Goal: Task Accomplishment & Management: Manage account settings

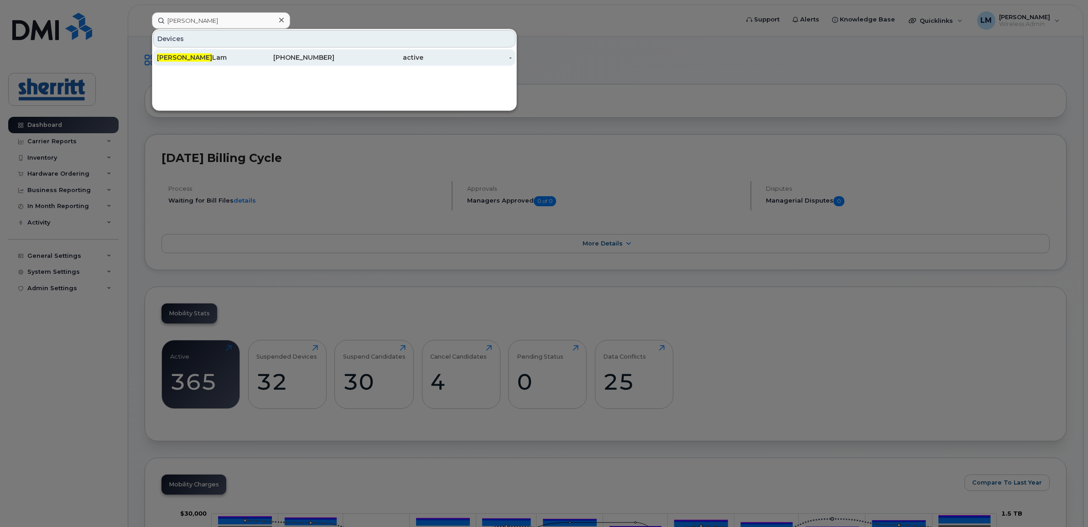
scroll to position [697, 0]
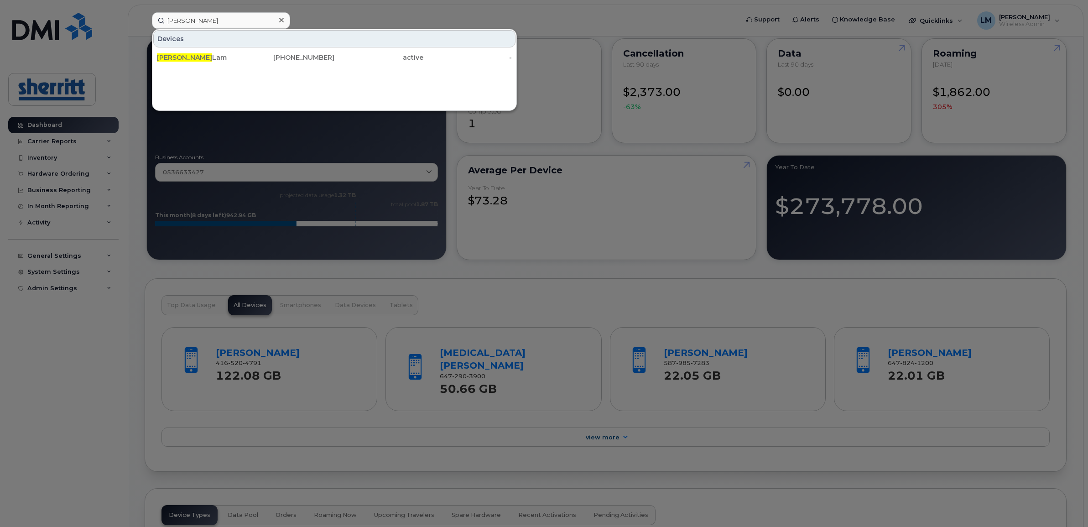
drag, startPoint x: 211, startPoint y: 62, endPoint x: 470, endPoint y: 139, distance: 270.5
click at [212, 62] on div "Quang Lam" at bounding box center [201, 57] width 89 height 9
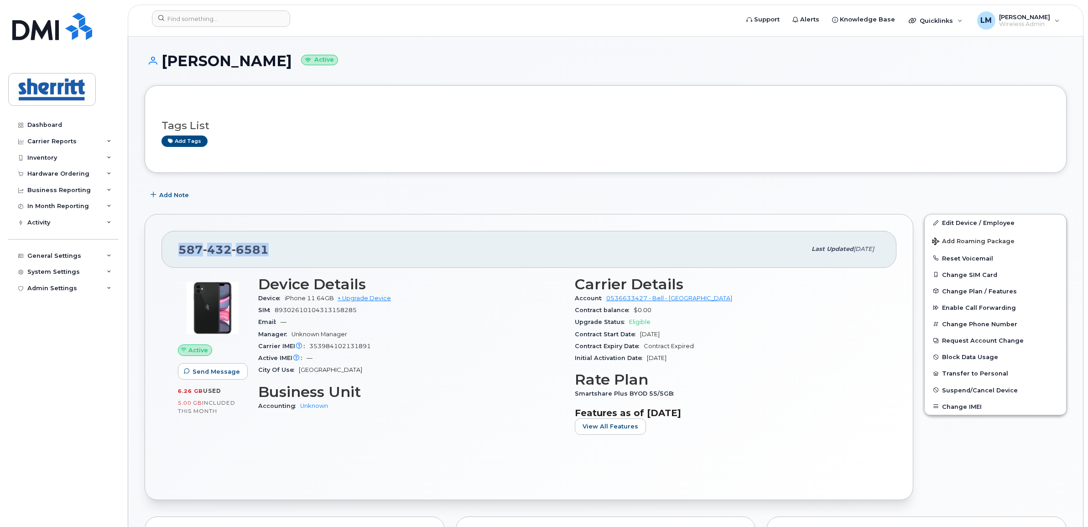
drag, startPoint x: 281, startPoint y: 247, endPoint x: 177, endPoint y: 251, distance: 105.0
click at [177, 251] on div "[PHONE_NUMBER] Last updated [DATE]" at bounding box center [528, 249] width 735 height 36
click at [374, 254] on div "[PHONE_NUMBER]" at bounding box center [492, 248] width 628 height 19
drag, startPoint x: 286, startPoint y: 247, endPoint x: 169, endPoint y: 241, distance: 117.4
click at [169, 241] on div "[PHONE_NUMBER] Last updated [DATE]" at bounding box center [528, 249] width 735 height 36
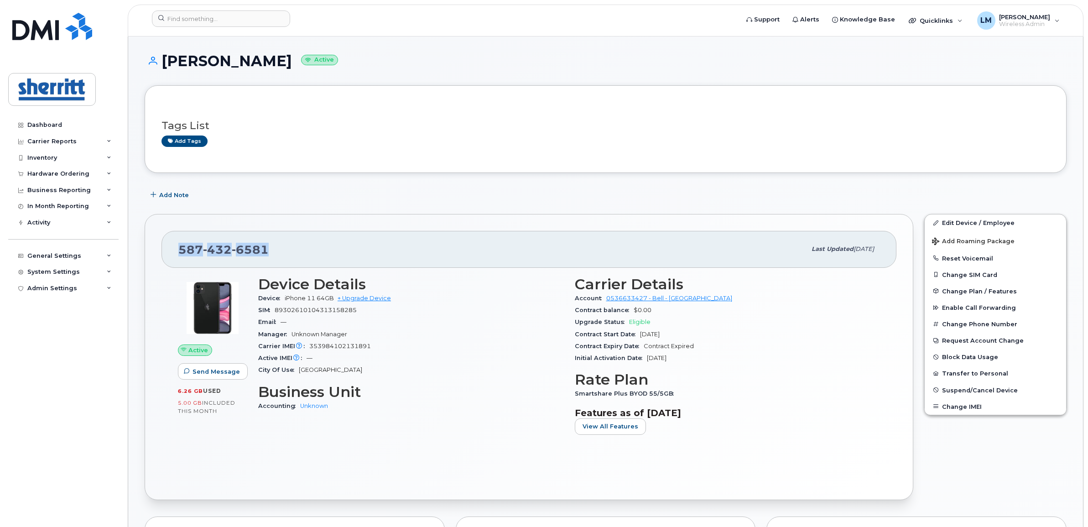
drag, startPoint x: 169, startPoint y: 241, endPoint x: 313, endPoint y: 250, distance: 144.9
click at [313, 250] on div "[PHONE_NUMBER]" at bounding box center [492, 248] width 628 height 19
click at [968, 386] on span "Suspend/Cancel Device" at bounding box center [980, 389] width 76 height 7
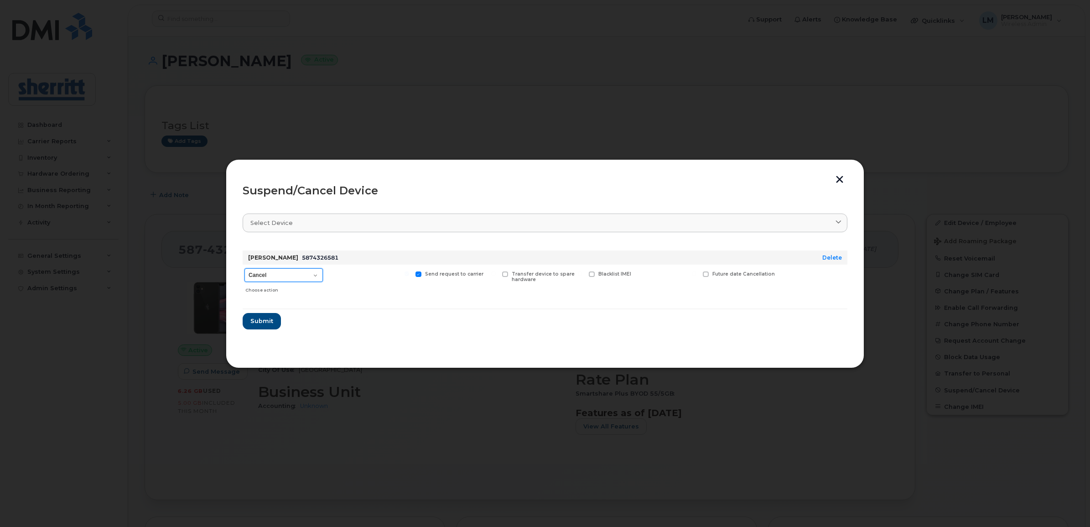
click at [308, 274] on select "Cancel Suspend - Extend Suspension Suspend - Reduced Rate Suspend - Full Rate S…" at bounding box center [284, 275] width 78 height 14
select select "[object Object]"
click at [245, 268] on select "Cancel Suspend - Extend Suspension Suspend - Reduced Rate Suspend - Full Rate S…" at bounding box center [284, 275] width 78 height 14
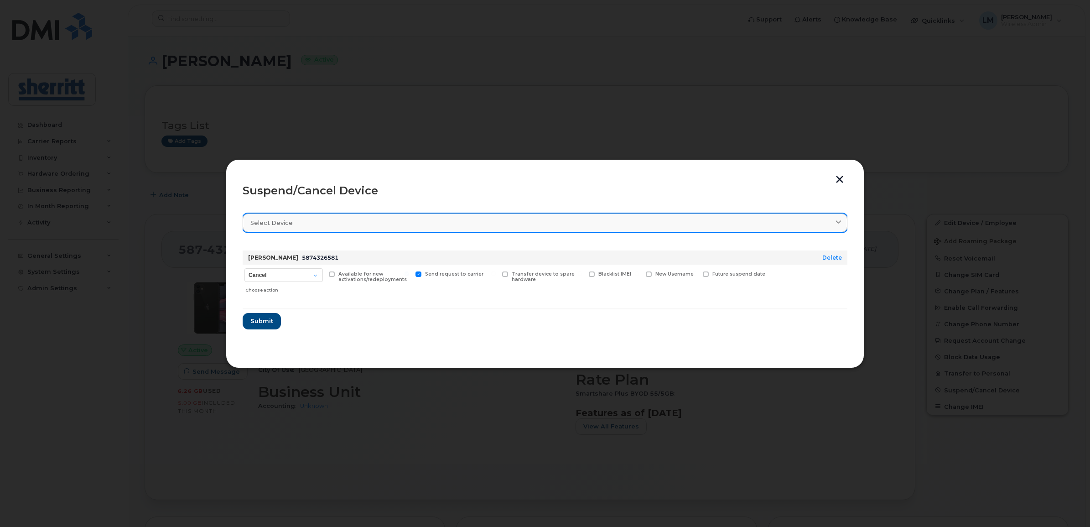
click at [293, 222] on div "Select device" at bounding box center [544, 223] width 589 height 9
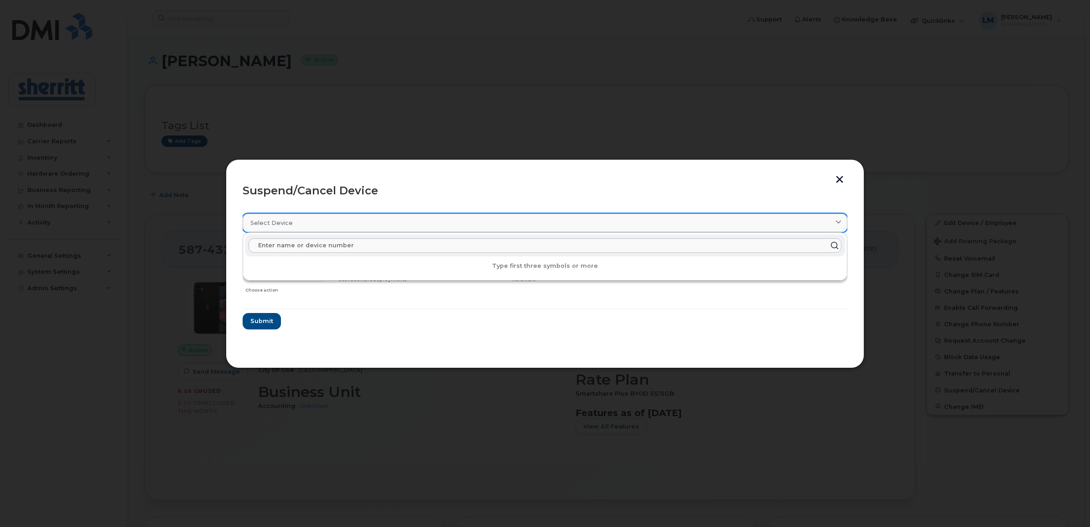
click at [293, 222] on div "Select device" at bounding box center [544, 223] width 589 height 9
click at [328, 319] on form "[PERSON_NAME] 5874326581 Delete Cancel Suspend - Extend Suspension Suspend - Re…" at bounding box center [545, 286] width 605 height 86
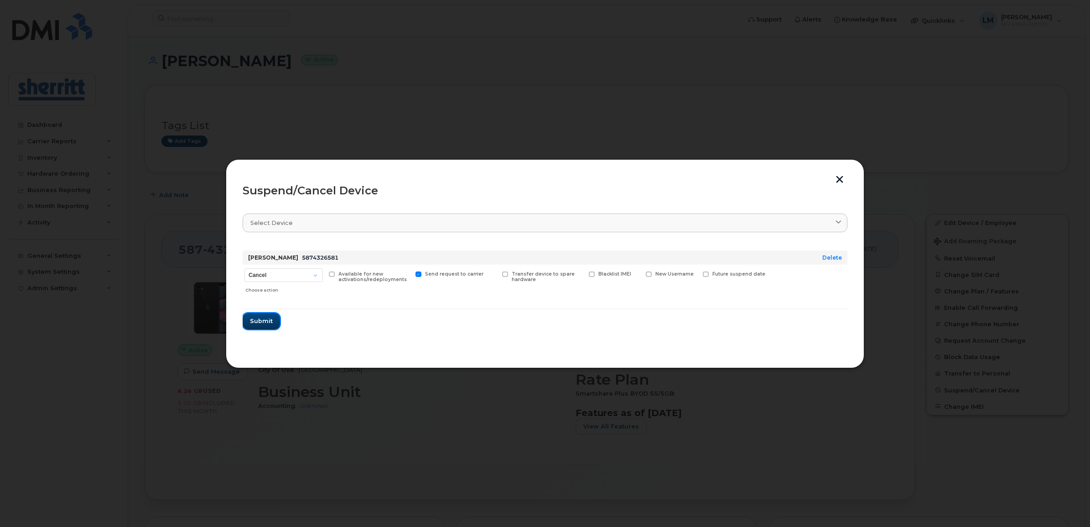
click at [268, 322] on span "Submit" at bounding box center [261, 321] width 23 height 9
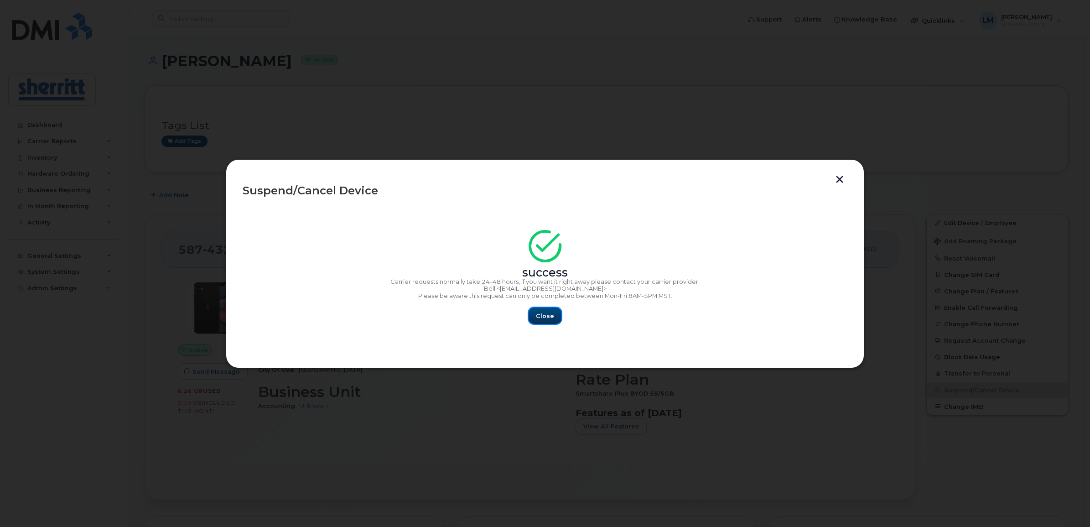
click at [550, 312] on span "Close" at bounding box center [545, 316] width 18 height 9
